Goal: Transaction & Acquisition: Subscribe to service/newsletter

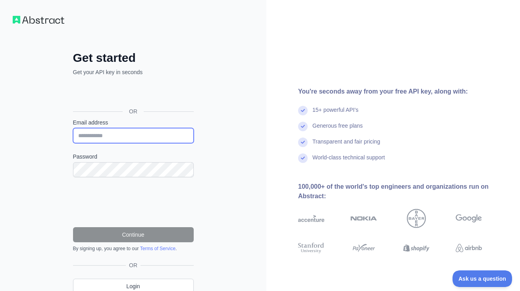
click at [118, 140] on input "Email address" at bounding box center [133, 135] width 121 height 15
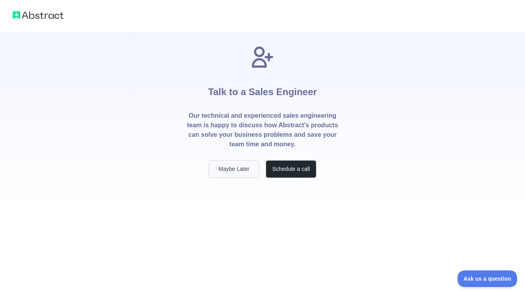
click at [235, 177] on button "Maybe Later" at bounding box center [234, 169] width 51 height 18
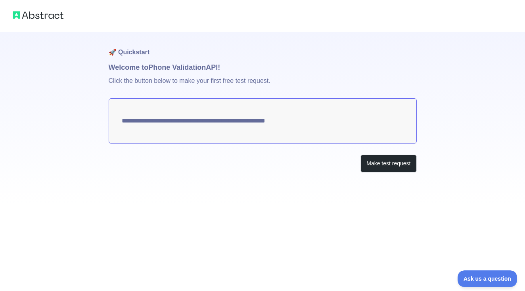
click at [318, 117] on textarea "**********" at bounding box center [263, 120] width 308 height 45
click at [383, 162] on button "Make test request" at bounding box center [389, 164] width 56 height 18
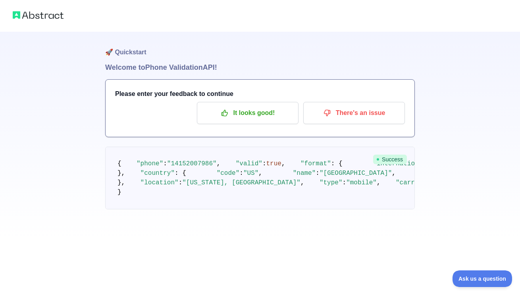
click at [180, 69] on h1 "Welcome to Phone Validation API!" at bounding box center [260, 67] width 310 height 11
drag, startPoint x: 214, startPoint y: 176, endPoint x: 176, endPoint y: 171, distance: 38.1
click at [176, 167] on span ""14152007986"" at bounding box center [192, 163] width 50 height 7
copy span "4152007986"
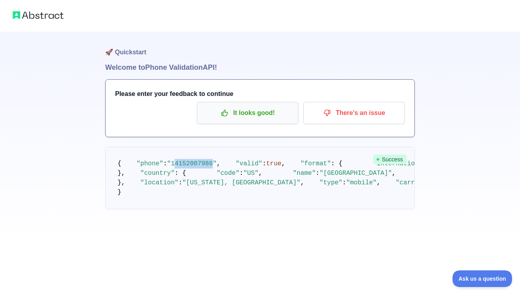
click at [262, 102] on button "It looks good!" at bounding box center [248, 113] width 102 height 22
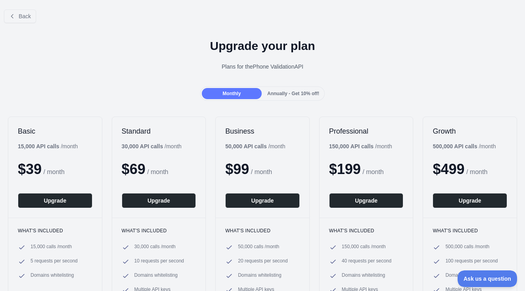
click at [276, 97] on div "Annually - Get 10% off!" at bounding box center [294, 93] width 60 height 11
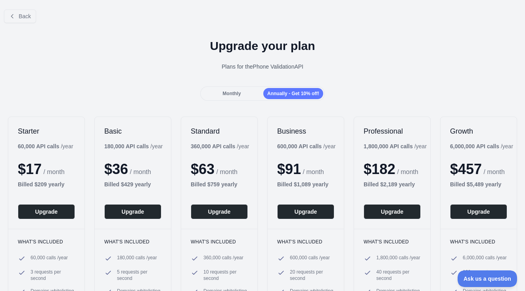
click at [230, 95] on span "Monthly" at bounding box center [232, 94] width 18 height 6
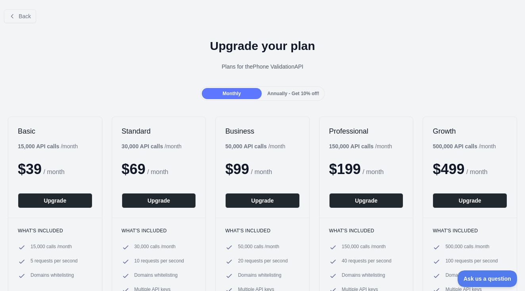
click at [273, 94] on span "Annually - Get 10% off!" at bounding box center [293, 94] width 52 height 6
